Goal: Information Seeking & Learning: Learn about a topic

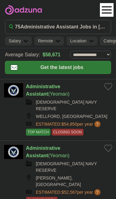
click at [87, 25] on h1 "75 Administrative Assistant Jobs in Spartanburg, SC" at bounding box center [61, 26] width 92 height 7
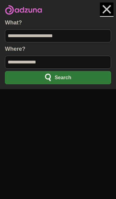
click at [74, 35] on input "**********" at bounding box center [58, 35] width 106 height 13
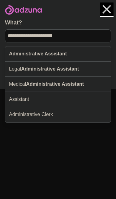
click at [80, 54] on div "Administrative Assistant" at bounding box center [58, 53] width 106 height 15
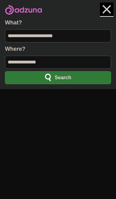
click at [74, 61] on input "**********" at bounding box center [58, 62] width 106 height 13
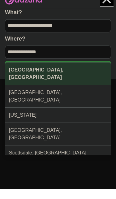
click at [71, 73] on div "Spartanburg, SC" at bounding box center [58, 84] width 106 height 23
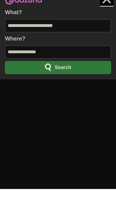
scroll to position [10, 0]
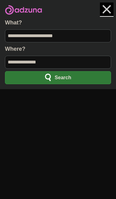
click at [76, 83] on button "Search" at bounding box center [58, 77] width 106 height 13
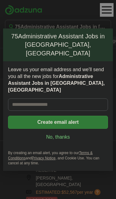
click at [72, 98] on input "Leave us your email address and we'll send you all the new jobs for Administrat…" at bounding box center [58, 104] width 100 height 12
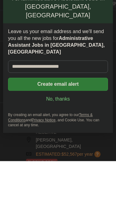
type input "**********"
click at [78, 116] on button "Create email alert" at bounding box center [58, 122] width 100 height 13
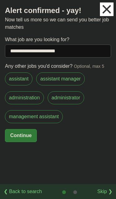
click at [27, 137] on button "Continue" at bounding box center [21, 135] width 32 height 13
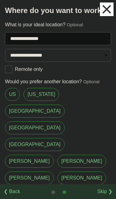
click at [53, 52] on select "**********" at bounding box center [58, 55] width 106 height 13
select select "**"
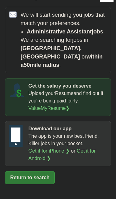
scroll to position [6, 0]
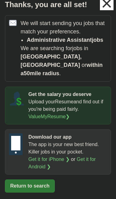
click at [33, 182] on button "Return to search" at bounding box center [30, 185] width 50 height 13
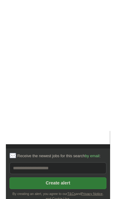
scroll to position [1080, 0]
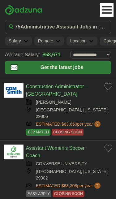
click at [74, 86] on link "Construction Administrator - Spartanburg" at bounding box center [56, 90] width 61 height 13
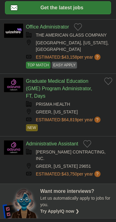
scroll to position [59, 0]
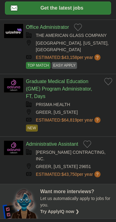
click at [89, 147] on button "Add to favorite jobs" at bounding box center [87, 143] width 8 height 7
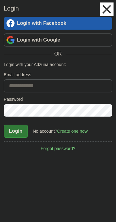
click at [55, 84] on input "Email address" at bounding box center [58, 85] width 109 height 13
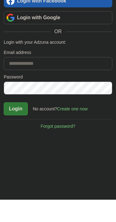
scroll to position [82, 0]
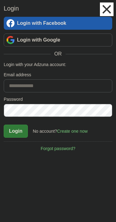
click at [56, 87] on input "Email address" at bounding box center [58, 85] width 109 height 13
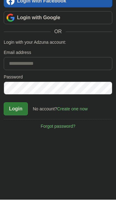
scroll to position [104, 0]
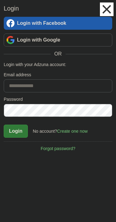
click at [59, 86] on input "Email address" at bounding box center [58, 85] width 109 height 13
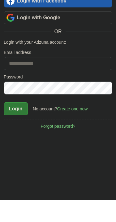
scroll to position [126, 0]
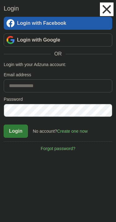
click at [46, 87] on input "Email address" at bounding box center [58, 85] width 109 height 13
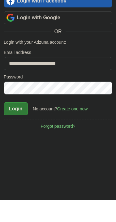
type input "**********"
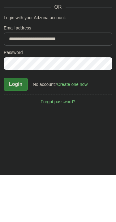
click at [65, 141] on link "Forgot password?" at bounding box center [58, 146] width 109 height 11
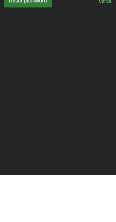
scroll to position [173, 0]
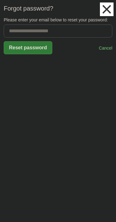
click at [63, 36] on input "Please enter your email below to reset your password:" at bounding box center [58, 30] width 109 height 13
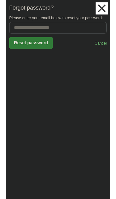
scroll to position [149, 0]
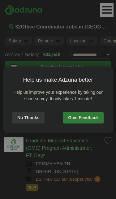
click at [31, 115] on button "No Thanks" at bounding box center [28, 117] width 32 height 11
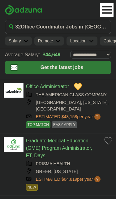
click at [69, 6] on header "[PERSON_NAME][EMAIL_ADDRESS][DOMAIN_NAME] [GEOGRAPHIC_DATA] Alerts Favorites Re…" at bounding box center [58, 39] width 116 height 79
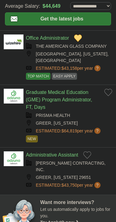
click at [63, 157] on link "Administrative Assistant" at bounding box center [52, 154] width 52 height 5
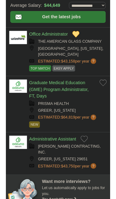
scroll to position [57, 0]
